Goal: Information Seeking & Learning: Learn about a topic

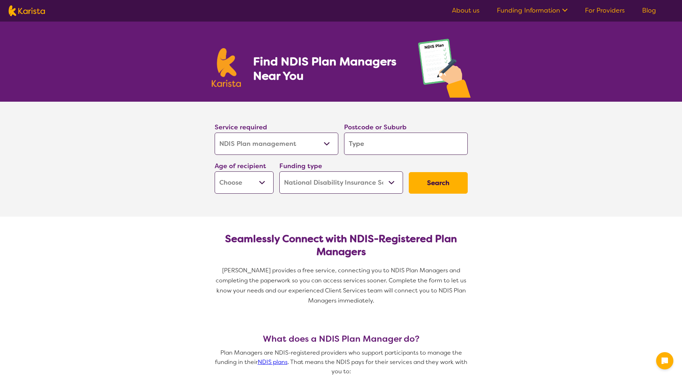
select select "NDIS Plan management"
select select "NDIS"
select select "NDIS Plan management"
select select "NDIS"
click at [281, 144] on select "Allied Health Assistant Assessment ([MEDICAL_DATA] or [MEDICAL_DATA]) Behaviour…" at bounding box center [277, 144] width 124 height 22
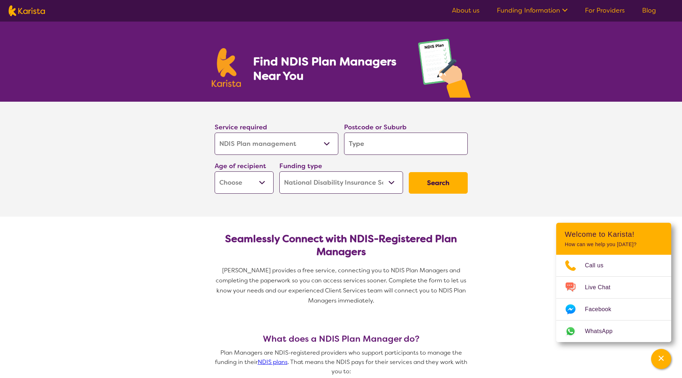
click at [376, 127] on label "Postcode or Suburb" at bounding box center [375, 127] width 63 height 9
click at [376, 143] on input "search" at bounding box center [406, 144] width 124 height 22
type input "3"
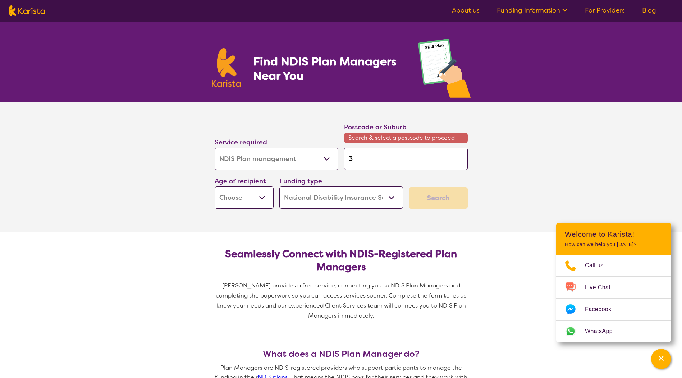
type input "31"
type input "316"
type input "3166"
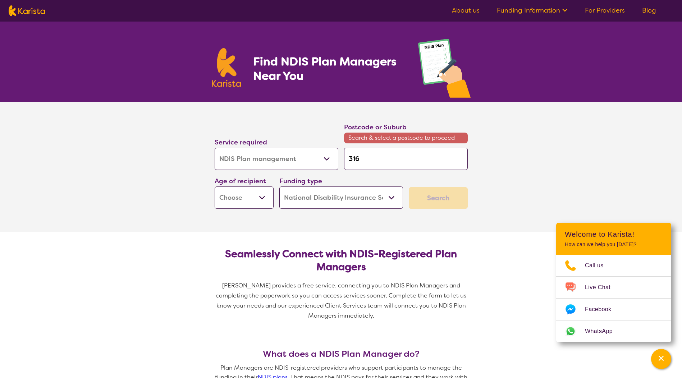
type input "3166"
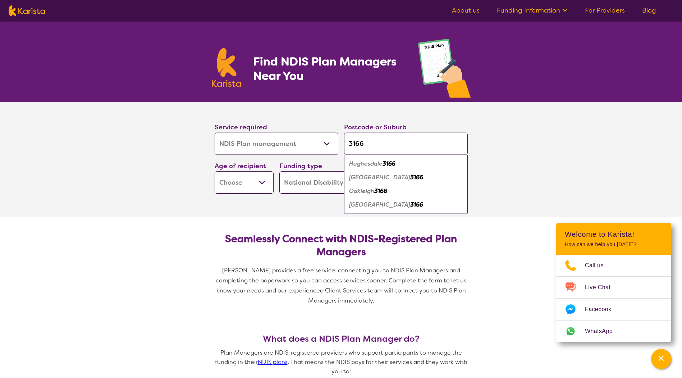
type input "3166"
click at [277, 209] on section "Service required Allied Health Assistant Assessment ([MEDICAL_DATA] or [MEDICAL…" at bounding box center [341, 159] width 288 height 115
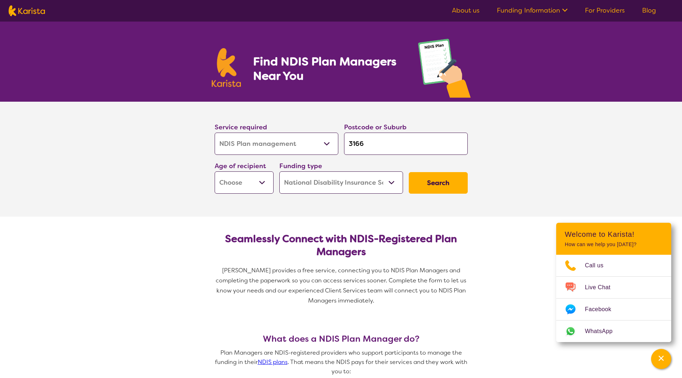
click at [249, 191] on select "Early Childhood - 0 to 9 Child - 10 to 11 Adolescent - 12 to 17 Adult - 18 to 6…" at bounding box center [244, 182] width 59 height 22
select select "EC"
click at [215, 171] on select "Early Childhood - 0 to 9 Child - 10 to 11 Adolescent - 12 to 17 Adult - 18 to 6…" at bounding box center [244, 182] width 59 height 22
select select "EC"
click at [382, 185] on select "Home Care Package (HCP) National Disability Insurance Scheme (NDIS) I don't know" at bounding box center [341, 182] width 124 height 22
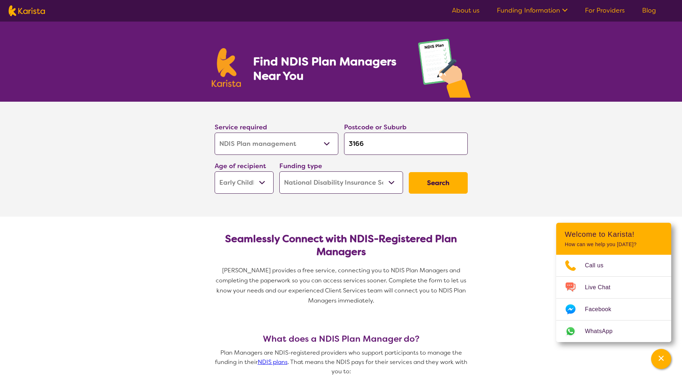
click at [540, 159] on section "Service required Allied Health Assistant Assessment ([MEDICAL_DATA] or [MEDICAL…" at bounding box center [341, 159] width 682 height 115
drag, startPoint x: 429, startPoint y: 197, endPoint x: 438, endPoint y: 191, distance: 10.2
click at [430, 196] on section "Service required Allied Health Assistant Assessment ([MEDICAL_DATA] or [MEDICAL…" at bounding box center [341, 159] width 288 height 115
click at [440, 188] on button "Search" at bounding box center [438, 183] width 59 height 22
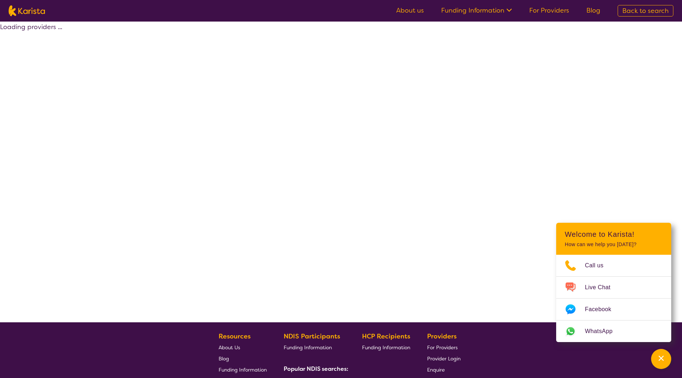
select select "by_score"
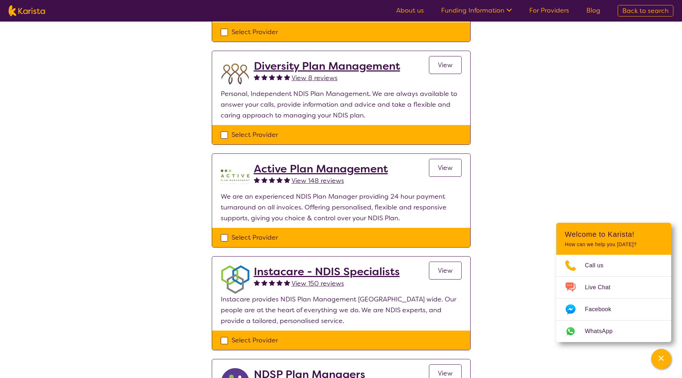
scroll to position [144, 0]
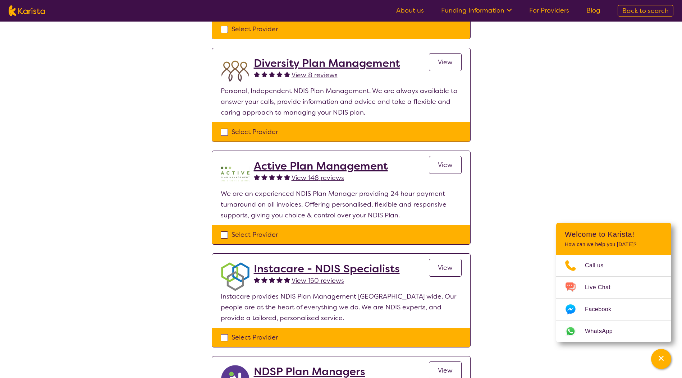
click at [335, 64] on h2 "Diversity Plan Management" at bounding box center [327, 63] width 146 height 13
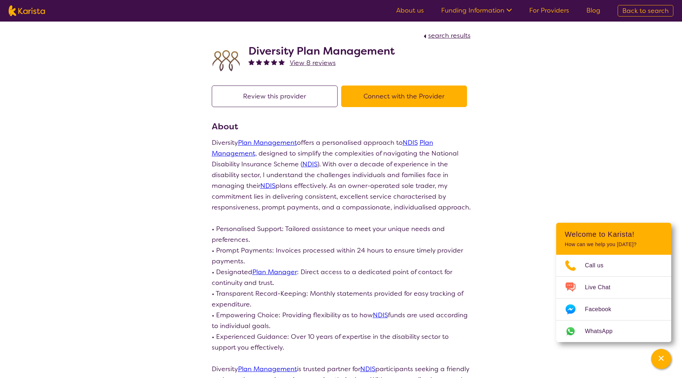
click at [409, 95] on button "Connect with the Provider" at bounding box center [404, 97] width 126 height 22
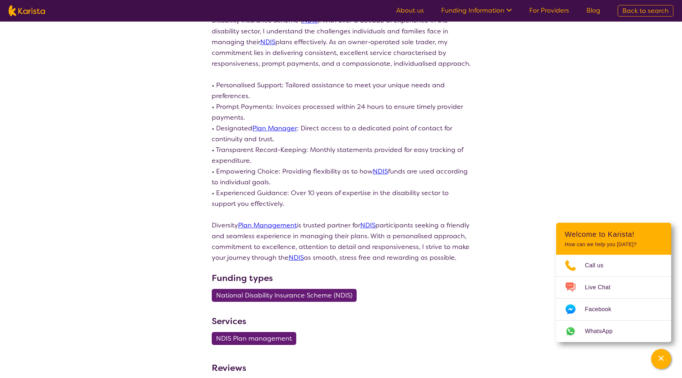
select select "by_score"
